Goal: Task Accomplishment & Management: Manage account settings

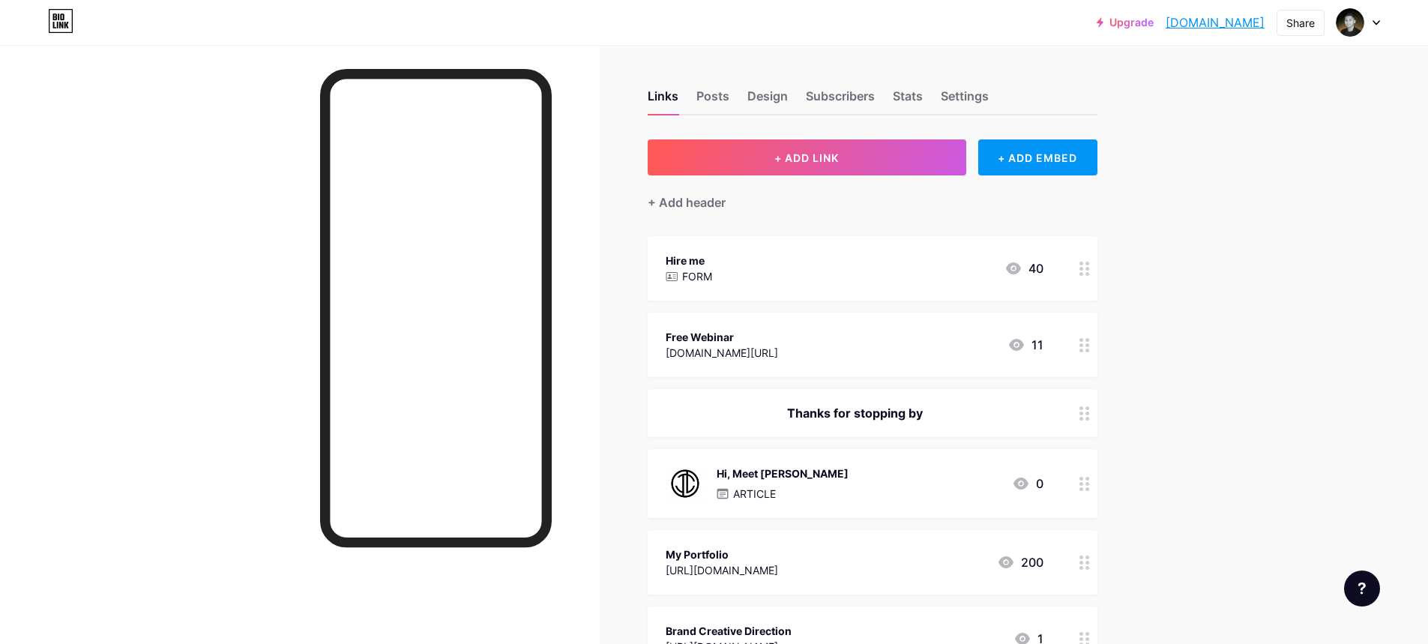
click at [58, 16] on icon at bounding box center [58, 16] width 1 height 7
click at [1360, 24] on img at bounding box center [1350, 22] width 24 height 24
